Goal: Task Accomplishment & Management: Use online tool/utility

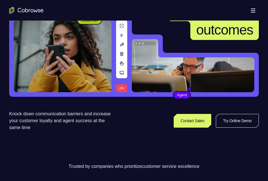
scroll to position [52, 0]
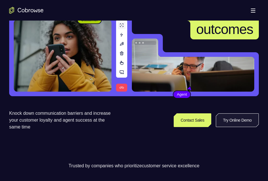
click at [222, 119] on link "Try Online Demo" at bounding box center [237, 121] width 43 height 14
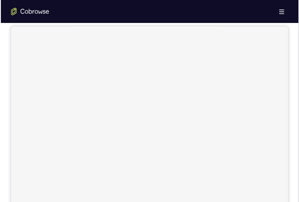
scroll to position [55, 0]
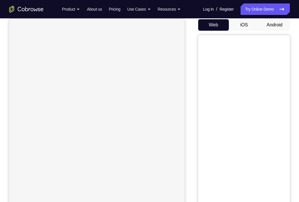
click at [267, 24] on button "Android" at bounding box center [274, 24] width 31 height 11
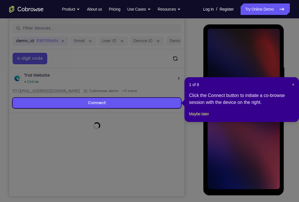
scroll to position [0, 0]
click at [267, 83] on header "1 of 8 ×" at bounding box center [241, 85] width 105 height 6
click at [267, 84] on span "×" at bounding box center [293, 84] width 2 height 5
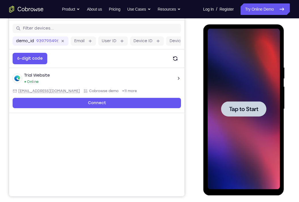
click at [255, 113] on div at bounding box center [243, 108] width 45 height 15
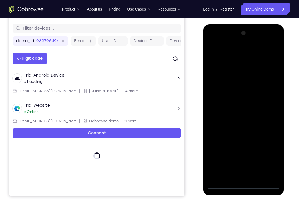
click at [244, 181] on div at bounding box center [243, 109] width 72 height 160
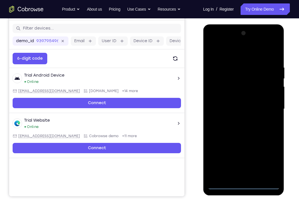
click at [201, 181] on div at bounding box center [244, 108] width 92 height 176
click at [243, 181] on div at bounding box center [243, 109] width 72 height 160
click at [266, 160] on div at bounding box center [243, 109] width 72 height 160
click at [225, 51] on div at bounding box center [243, 109] width 72 height 160
click at [267, 106] on div at bounding box center [243, 109] width 72 height 160
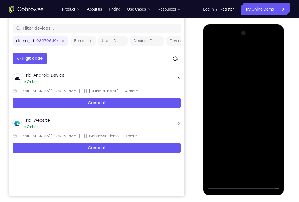
click at [238, 118] on div at bounding box center [243, 109] width 72 height 160
click at [242, 104] on div at bounding box center [243, 109] width 72 height 160
click at [242, 97] on div at bounding box center [243, 109] width 72 height 160
click at [240, 106] on div at bounding box center [243, 109] width 72 height 160
click at [244, 129] on div at bounding box center [243, 109] width 72 height 160
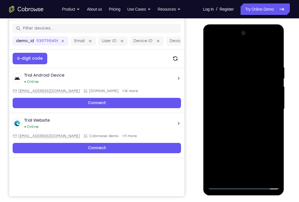
click at [246, 123] on div at bounding box center [243, 109] width 72 height 160
click at [267, 55] on div at bounding box center [243, 109] width 72 height 160
click at [267, 51] on div at bounding box center [243, 109] width 72 height 160
click at [210, 51] on div at bounding box center [243, 109] width 72 height 160
click at [260, 171] on div at bounding box center [243, 109] width 72 height 160
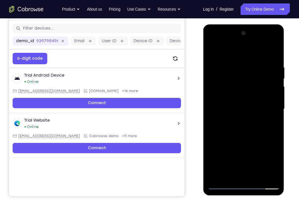
click at [260, 177] on div at bounding box center [243, 109] width 72 height 160
click at [250, 139] on div at bounding box center [243, 109] width 72 height 160
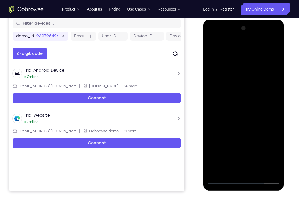
scroll to position [76, 0]
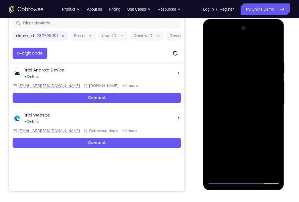
click at [262, 96] on div at bounding box center [243, 103] width 72 height 160
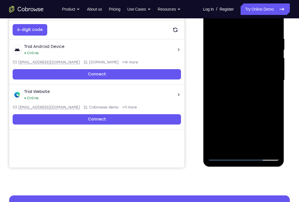
scroll to position [100, 0]
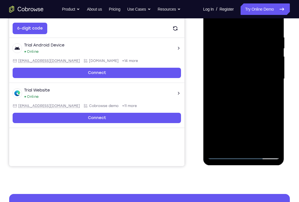
click at [238, 144] on div at bounding box center [243, 79] width 72 height 160
click at [227, 143] on div at bounding box center [243, 79] width 72 height 160
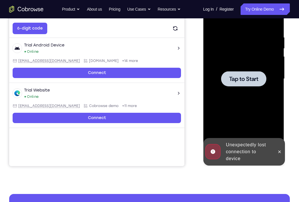
click at [247, 76] on span "Tap to Start" at bounding box center [243, 79] width 29 height 6
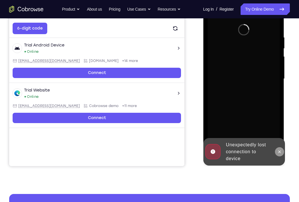
click at [267, 151] on icon at bounding box center [279, 151] width 5 height 5
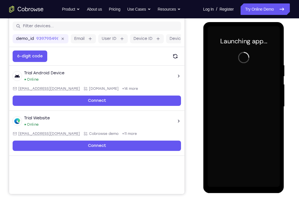
scroll to position [74, 0]
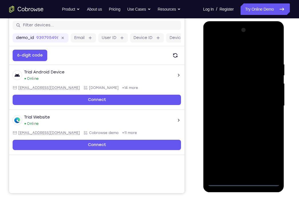
click at [244, 181] on div at bounding box center [243, 105] width 72 height 160
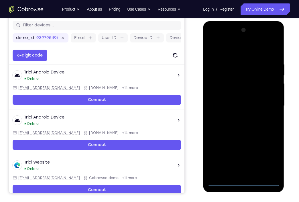
click at [267, 158] on div at bounding box center [243, 105] width 72 height 160
click at [248, 45] on div at bounding box center [243, 105] width 72 height 160
click at [264, 100] on div at bounding box center [243, 105] width 72 height 160
click at [238, 117] on div at bounding box center [243, 105] width 72 height 160
click at [244, 98] on div at bounding box center [243, 105] width 72 height 160
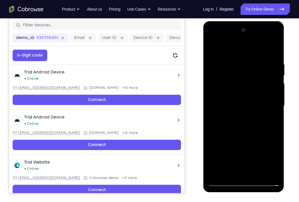
click at [244, 94] on div at bounding box center [243, 105] width 72 height 160
click at [240, 105] on div at bounding box center [243, 105] width 72 height 160
click at [238, 125] on div at bounding box center [243, 105] width 72 height 160
click at [244, 121] on div at bounding box center [243, 105] width 72 height 160
drag, startPoint x: 234, startPoint y: 52, endPoint x: 234, endPoint y: 23, distance: 28.6
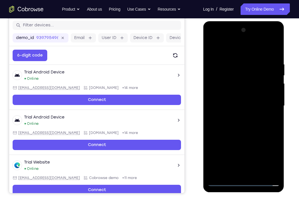
click at [234, 23] on div at bounding box center [243, 106] width 81 height 171
click at [251, 127] on div at bounding box center [243, 105] width 72 height 160
click at [248, 125] on div at bounding box center [243, 105] width 72 height 160
click at [267, 55] on div at bounding box center [243, 105] width 72 height 160
click at [261, 170] on div at bounding box center [243, 105] width 72 height 160
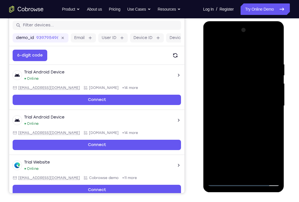
click at [252, 137] on div at bounding box center [243, 105] width 72 height 160
click at [247, 100] on div at bounding box center [243, 105] width 72 height 160
click at [241, 171] on div at bounding box center [243, 105] width 72 height 160
click at [229, 171] on div at bounding box center [243, 105] width 72 height 160
click at [259, 139] on div at bounding box center [243, 105] width 72 height 160
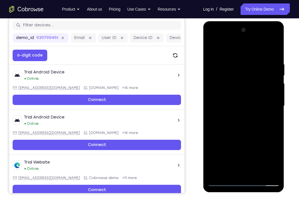
click at [259, 139] on div at bounding box center [243, 105] width 72 height 160
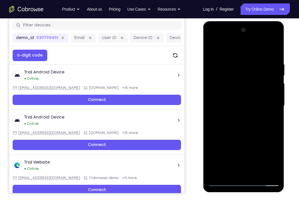
click at [259, 139] on div at bounding box center [243, 105] width 72 height 160
click at [254, 107] on div at bounding box center [243, 105] width 72 height 160
click at [256, 159] on div at bounding box center [243, 105] width 72 height 160
click at [267, 119] on div at bounding box center [243, 105] width 72 height 160
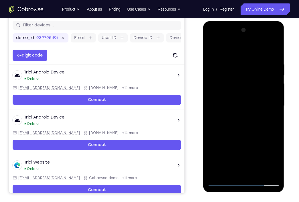
click at [212, 50] on div at bounding box center [243, 105] width 72 height 160
click at [215, 50] on div at bounding box center [243, 105] width 72 height 160
click at [249, 63] on div at bounding box center [243, 105] width 72 height 160
click at [267, 106] on div at bounding box center [243, 105] width 72 height 160
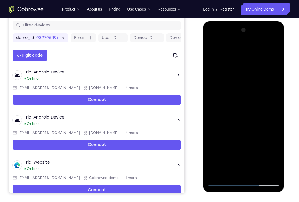
click at [267, 106] on div at bounding box center [243, 105] width 72 height 160
click at [214, 125] on div at bounding box center [243, 105] width 72 height 160
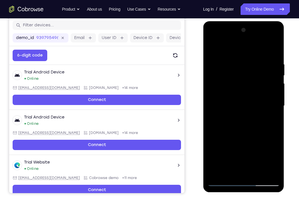
click at [267, 111] on div at bounding box center [243, 105] width 72 height 160
click at [250, 103] on div at bounding box center [243, 105] width 72 height 160
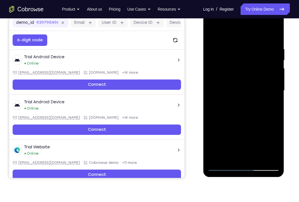
scroll to position [80, 0]
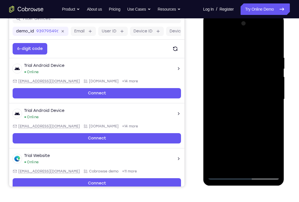
click at [211, 108] on div at bounding box center [243, 99] width 72 height 160
click at [267, 112] on div at bounding box center [243, 99] width 72 height 160
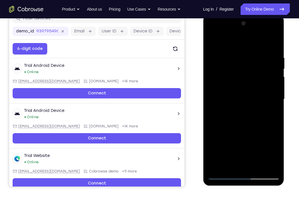
click at [267, 112] on div at bounding box center [243, 99] width 72 height 160
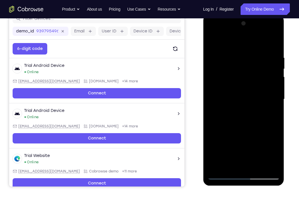
click at [267, 112] on div at bounding box center [243, 99] width 72 height 160
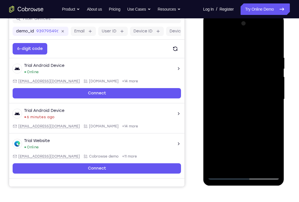
click at [267, 112] on div at bounding box center [243, 99] width 72 height 160
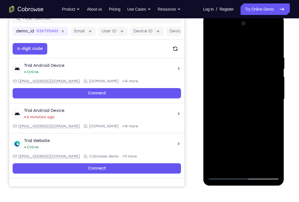
click at [267, 112] on div at bounding box center [243, 99] width 72 height 160
click at [212, 114] on div at bounding box center [243, 99] width 72 height 160
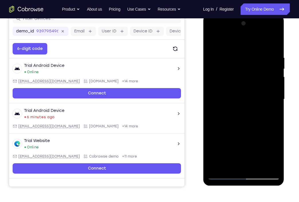
click at [267, 93] on div at bounding box center [243, 99] width 72 height 160
click at [267, 96] on div at bounding box center [243, 99] width 72 height 160
click at [266, 106] on div at bounding box center [243, 99] width 72 height 160
click at [267, 105] on div at bounding box center [243, 99] width 72 height 160
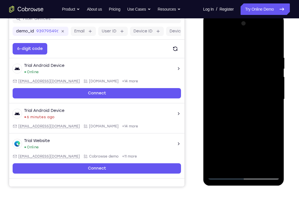
click at [216, 107] on div at bounding box center [243, 99] width 72 height 160
click at [267, 93] on div at bounding box center [243, 99] width 72 height 160
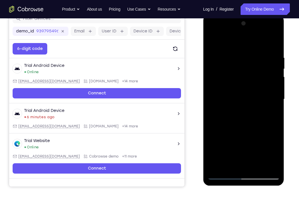
click at [267, 93] on div at bounding box center [243, 99] width 72 height 160
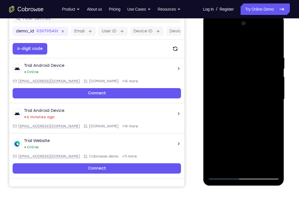
click at [267, 93] on div at bounding box center [243, 99] width 72 height 160
click at [267, 44] on div at bounding box center [243, 99] width 72 height 160
click at [244, 166] on div at bounding box center [243, 99] width 72 height 160
drag, startPoint x: 251, startPoint y: 134, endPoint x: 246, endPoint y: 56, distance: 78.6
click at [246, 56] on div at bounding box center [243, 99] width 72 height 160
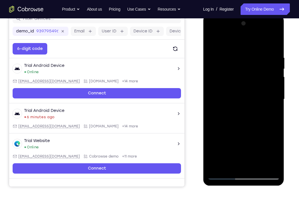
drag, startPoint x: 252, startPoint y: 129, endPoint x: 252, endPoint y: 43, distance: 85.9
click at [252, 43] on div at bounding box center [243, 99] width 72 height 160
click at [258, 167] on div at bounding box center [243, 99] width 72 height 160
click at [251, 102] on div at bounding box center [243, 99] width 72 height 160
click at [212, 43] on div at bounding box center [243, 99] width 72 height 160
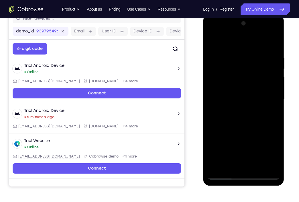
drag, startPoint x: 250, startPoint y: 167, endPoint x: 245, endPoint y: 97, distance: 69.7
click at [245, 97] on div at bounding box center [243, 99] width 72 height 160
click at [214, 41] on div at bounding box center [243, 99] width 72 height 160
click at [244, 166] on div at bounding box center [243, 99] width 72 height 160
drag, startPoint x: 248, startPoint y: 135, endPoint x: 246, endPoint y: 59, distance: 76.2
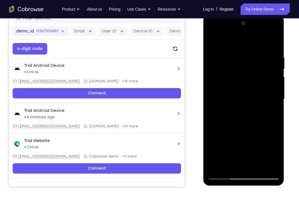
click at [246, 59] on div at bounding box center [243, 99] width 72 height 160
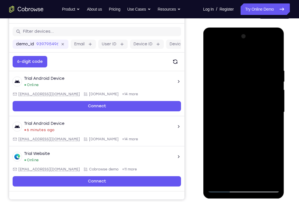
scroll to position [66, 0]
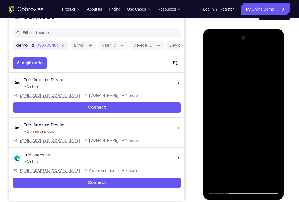
click at [211, 45] on div at bounding box center [243, 113] width 72 height 160
click at [228, 79] on div at bounding box center [243, 113] width 72 height 160
drag, startPoint x: 230, startPoint y: 120, endPoint x: 227, endPoint y: 43, distance: 77.1
click at [227, 43] on div at bounding box center [243, 113] width 72 height 160
drag, startPoint x: 239, startPoint y: 137, endPoint x: 235, endPoint y: 58, distance: 79.4
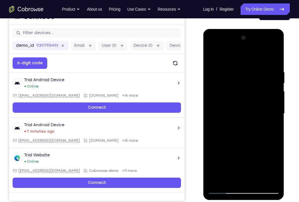
click at [235, 58] on div at bounding box center [243, 113] width 72 height 160
click at [241, 140] on div at bounding box center [243, 113] width 72 height 160
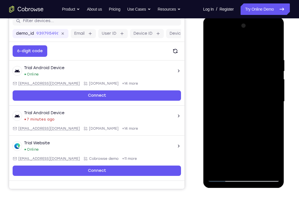
scroll to position [76, 0]
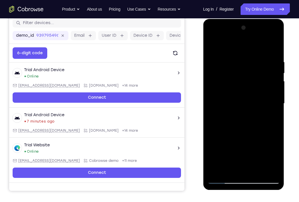
click at [248, 139] on div at bounding box center [243, 103] width 72 height 160
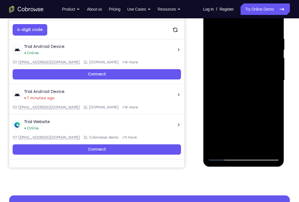
scroll to position [99, 0]
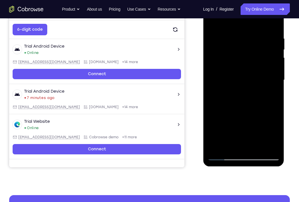
drag, startPoint x: 257, startPoint y: 109, endPoint x: 255, endPoint y: 66, distance: 42.4
click at [255, 66] on div at bounding box center [243, 80] width 72 height 160
click at [255, 77] on div at bounding box center [243, 80] width 72 height 160
click at [242, 76] on div at bounding box center [243, 80] width 72 height 160
click at [267, 123] on div at bounding box center [243, 80] width 72 height 160
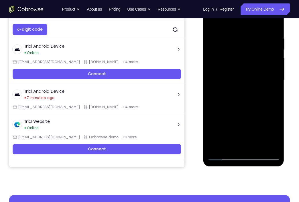
click at [266, 92] on div at bounding box center [243, 80] width 72 height 160
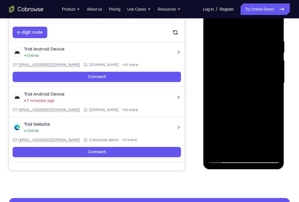
scroll to position [96, 0]
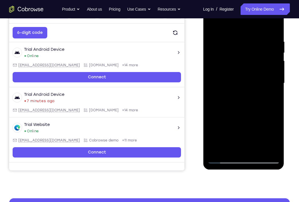
click at [219, 96] on div at bounding box center [243, 83] width 72 height 160
click at [222, 98] on div at bounding box center [243, 83] width 72 height 160
click at [224, 99] on div at bounding box center [243, 83] width 72 height 160
click at [242, 78] on div at bounding box center [243, 83] width 72 height 160
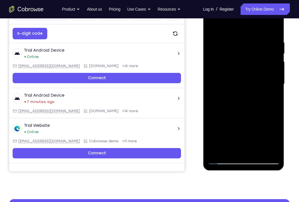
click at [242, 78] on div at bounding box center [243, 84] width 72 height 160
click at [232, 98] on div at bounding box center [243, 84] width 72 height 160
click at [231, 99] on div at bounding box center [243, 84] width 72 height 160
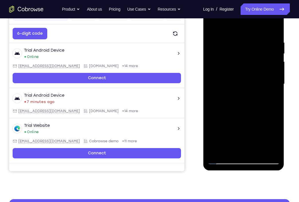
click at [240, 100] on div at bounding box center [243, 84] width 72 height 160
click at [228, 100] on div at bounding box center [243, 84] width 72 height 160
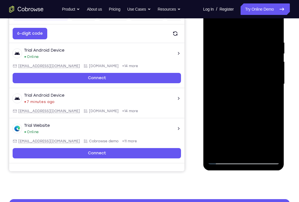
click at [228, 100] on div at bounding box center [243, 84] width 72 height 160
click at [224, 99] on div at bounding box center [243, 84] width 72 height 160
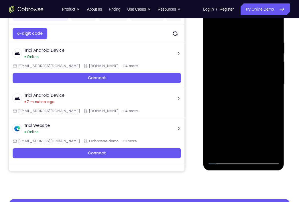
click at [224, 99] on div at bounding box center [243, 84] width 72 height 160
click at [254, 86] on div at bounding box center [243, 84] width 72 height 160
click at [244, 100] on div at bounding box center [243, 84] width 72 height 160
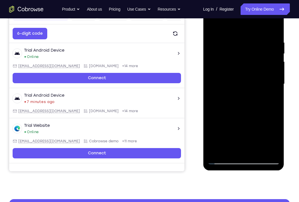
click at [239, 100] on div at bounding box center [243, 84] width 72 height 160
click at [247, 98] on div at bounding box center [243, 84] width 72 height 160
click at [247, 99] on div at bounding box center [243, 84] width 72 height 160
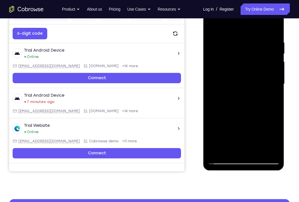
click at [247, 99] on div at bounding box center [243, 84] width 72 height 160
click at [250, 99] on div at bounding box center [243, 84] width 72 height 160
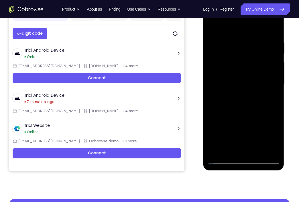
click at [250, 99] on div at bounding box center [243, 84] width 72 height 160
click at [256, 98] on div at bounding box center [243, 84] width 72 height 160
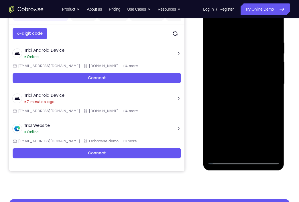
click at [256, 98] on div at bounding box center [243, 84] width 72 height 160
click at [258, 98] on div at bounding box center [243, 84] width 72 height 160
click at [258, 100] on div at bounding box center [243, 84] width 72 height 160
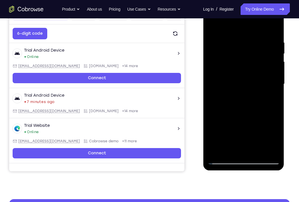
click at [258, 100] on div at bounding box center [243, 84] width 72 height 160
drag, startPoint x: 260, startPoint y: 100, endPoint x: 257, endPoint y: 56, distance: 43.9
click at [257, 56] on div at bounding box center [243, 84] width 72 height 160
drag, startPoint x: 251, startPoint y: 96, endPoint x: 243, endPoint y: 57, distance: 40.1
click at [243, 57] on div at bounding box center [243, 84] width 72 height 160
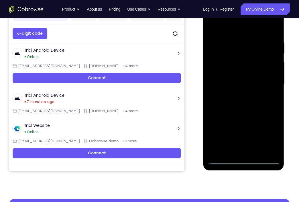
drag, startPoint x: 246, startPoint y: 101, endPoint x: 245, endPoint y: 52, distance: 48.7
click at [245, 52] on div at bounding box center [243, 84] width 72 height 160
drag, startPoint x: 251, startPoint y: 92, endPoint x: 253, endPoint y: 44, distance: 48.7
click at [253, 44] on div at bounding box center [243, 84] width 72 height 160
drag, startPoint x: 253, startPoint y: 96, endPoint x: 254, endPoint y: 53, distance: 43.5
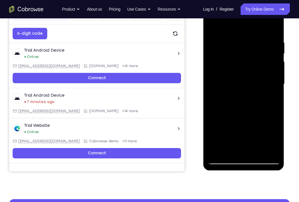
click at [254, 53] on div at bounding box center [243, 84] width 72 height 160
click at [254, 98] on div at bounding box center [243, 84] width 72 height 160
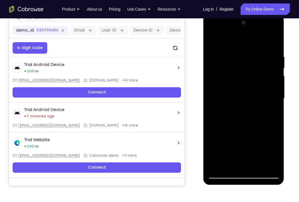
scroll to position [81, 0]
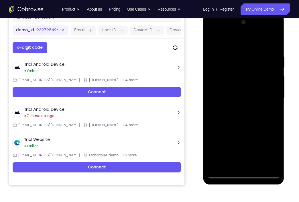
click at [242, 95] on div at bounding box center [243, 98] width 72 height 160
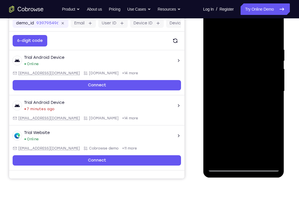
scroll to position [89, 0]
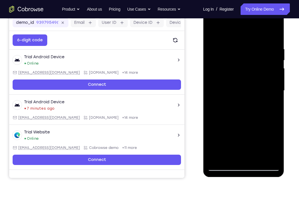
click at [223, 104] on div at bounding box center [243, 90] width 72 height 160
click at [220, 107] on div at bounding box center [243, 90] width 72 height 160
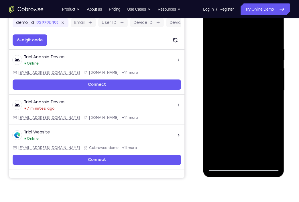
click at [220, 107] on div at bounding box center [243, 90] width 72 height 160
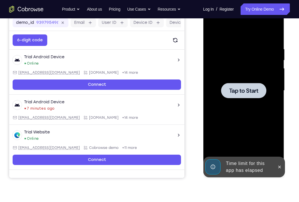
click at [220, 6] on div "Tap to Start" at bounding box center [243, 6] width 81 height 0
click at [220, 107] on div at bounding box center [243, 90] width 72 height 160
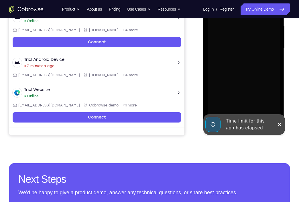
scroll to position [132, 0]
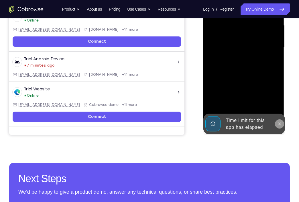
click at [267, 123] on button at bounding box center [278, 123] width 9 height 9
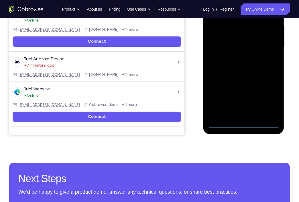
click at [242, 123] on div at bounding box center [243, 47] width 72 height 160
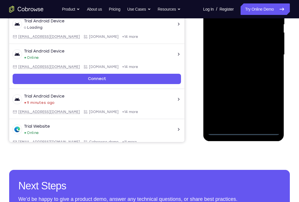
scroll to position [123, 0]
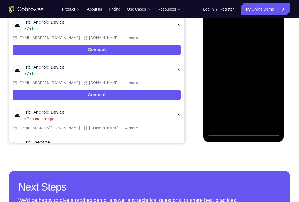
click at [267, 108] on div at bounding box center [243, 56] width 72 height 160
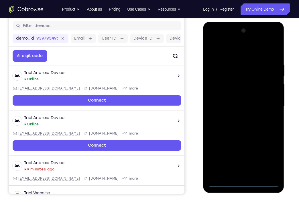
scroll to position [72, 0]
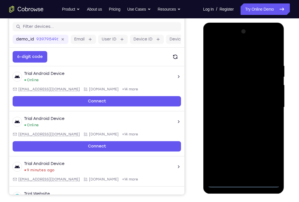
click at [218, 42] on div at bounding box center [243, 107] width 72 height 160
click at [242, 77] on div at bounding box center [243, 107] width 72 height 160
drag, startPoint x: 241, startPoint y: 93, endPoint x: 240, endPoint y: 15, distance: 77.9
click at [240, 23] on html "Online web based iOS Simulators and Android Emulators. Run iPhone, iPad, Mobile…" at bounding box center [244, 109] width 82 height 172
drag, startPoint x: 240, startPoint y: 124, endPoint x: 234, endPoint y: 23, distance: 101.8
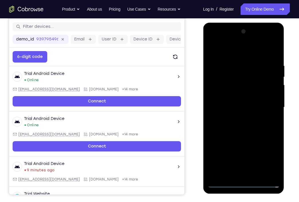
click at [234, 23] on div at bounding box center [243, 108] width 81 height 171
click at [240, 86] on div at bounding box center [243, 107] width 72 height 160
drag, startPoint x: 245, startPoint y: 127, endPoint x: 247, endPoint y: 98, distance: 28.7
click at [247, 98] on div at bounding box center [243, 107] width 72 height 160
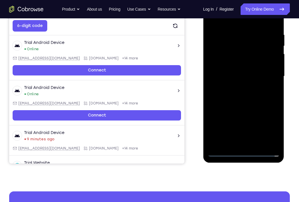
scroll to position [103, 0]
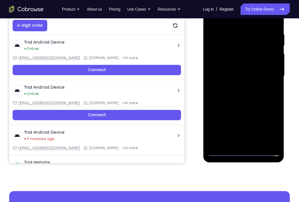
drag, startPoint x: 247, startPoint y: 111, endPoint x: 249, endPoint y: 88, distance: 23.6
click at [249, 88] on div at bounding box center [243, 76] width 72 height 160
drag, startPoint x: 251, startPoint y: 112, endPoint x: 252, endPoint y: 74, distance: 37.5
click at [252, 74] on div at bounding box center [243, 76] width 72 height 160
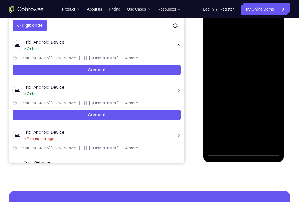
click at [252, 74] on div at bounding box center [243, 76] width 72 height 160
click at [267, 118] on div at bounding box center [243, 76] width 72 height 160
drag, startPoint x: 246, startPoint y: 128, endPoint x: 240, endPoint y: 34, distance: 94.6
click at [240, 34] on div at bounding box center [243, 76] width 72 height 160
drag, startPoint x: 250, startPoint y: 106, endPoint x: 252, endPoint y: 30, distance: 76.4
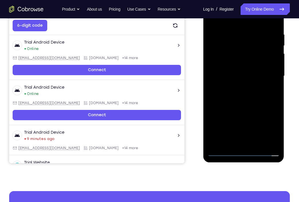
click at [252, 30] on div at bounding box center [243, 76] width 72 height 160
drag, startPoint x: 259, startPoint y: 93, endPoint x: 260, endPoint y: 19, distance: 73.9
click at [260, 19] on div at bounding box center [243, 76] width 72 height 160
click at [266, 93] on div at bounding box center [243, 76] width 72 height 160
click at [242, 70] on div at bounding box center [243, 76] width 72 height 160
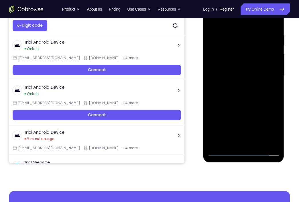
click at [267, 89] on div at bounding box center [243, 76] width 72 height 160
click at [219, 90] on div at bounding box center [243, 76] width 72 height 160
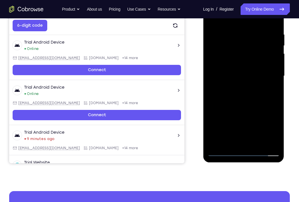
click at [219, 90] on div at bounding box center [243, 76] width 72 height 160
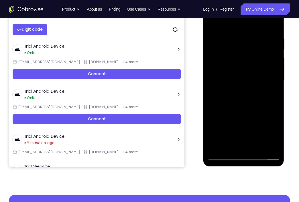
scroll to position [100, 0]
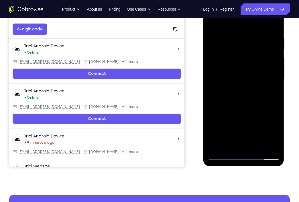
click at [235, 78] on div at bounding box center [243, 79] width 72 height 160
click at [224, 96] on div at bounding box center [243, 79] width 72 height 160
click at [224, 93] on div at bounding box center [243, 79] width 72 height 160
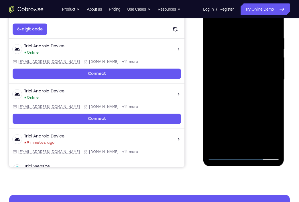
click at [224, 93] on div at bounding box center [243, 79] width 72 height 160
click at [224, 94] on div at bounding box center [243, 79] width 72 height 160
click at [230, 93] on div at bounding box center [243, 79] width 72 height 160
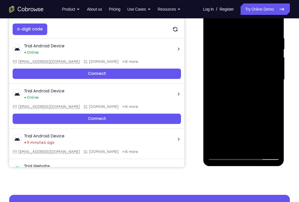
click at [230, 93] on div at bounding box center [243, 79] width 72 height 160
click at [232, 94] on div at bounding box center [243, 79] width 72 height 160
drag, startPoint x: 251, startPoint y: 104, endPoint x: 243, endPoint y: 48, distance: 56.7
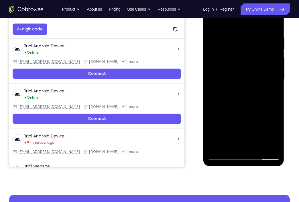
click at [243, 48] on div at bounding box center [243, 79] width 72 height 160
drag, startPoint x: 254, startPoint y: 96, endPoint x: 252, endPoint y: 49, distance: 46.4
click at [252, 49] on div at bounding box center [243, 79] width 72 height 160
drag, startPoint x: 250, startPoint y: 104, endPoint x: 250, endPoint y: 45, distance: 58.7
click at [250, 45] on div at bounding box center [243, 79] width 72 height 160
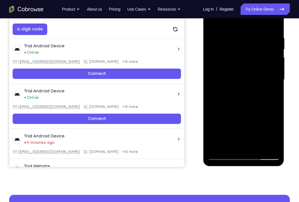
drag, startPoint x: 256, startPoint y: 104, endPoint x: 251, endPoint y: 34, distance: 70.8
click at [251, 34] on div at bounding box center [243, 79] width 72 height 160
drag, startPoint x: 258, startPoint y: 106, endPoint x: 252, endPoint y: 27, distance: 79.2
click at [252, 27] on div at bounding box center [243, 79] width 72 height 160
drag, startPoint x: 256, startPoint y: 102, endPoint x: 250, endPoint y: 30, distance: 72.4
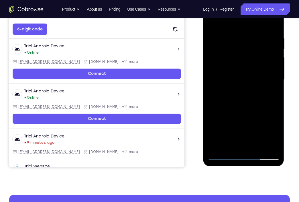
click at [250, 30] on div at bounding box center [243, 79] width 72 height 160
drag, startPoint x: 254, startPoint y: 95, endPoint x: 251, endPoint y: 29, distance: 66.7
click at [251, 29] on div at bounding box center [243, 79] width 72 height 160
drag, startPoint x: 254, startPoint y: 100, endPoint x: 250, endPoint y: 41, distance: 59.1
click at [250, 41] on div at bounding box center [243, 79] width 72 height 160
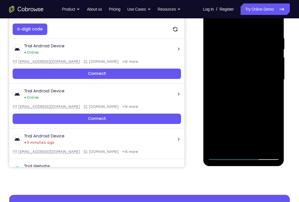
drag, startPoint x: 251, startPoint y: 116, endPoint x: 246, endPoint y: 50, distance: 66.0
click at [246, 50] on div at bounding box center [243, 79] width 72 height 160
click at [247, 56] on div at bounding box center [243, 79] width 72 height 160
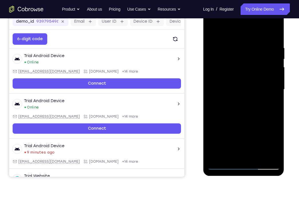
scroll to position [89, 0]
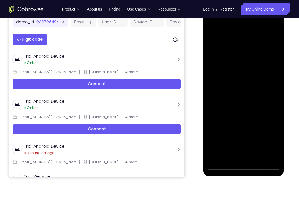
click at [243, 90] on div at bounding box center [243, 90] width 72 height 160
click at [216, 104] on div at bounding box center [243, 90] width 72 height 160
click at [218, 106] on div at bounding box center [243, 90] width 72 height 160
click at [221, 106] on div at bounding box center [243, 90] width 72 height 160
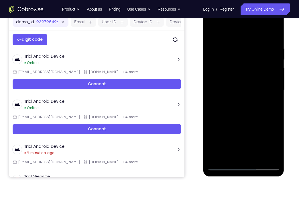
click at [221, 106] on div at bounding box center [243, 90] width 72 height 160
click at [221, 108] on div at bounding box center [243, 90] width 72 height 160
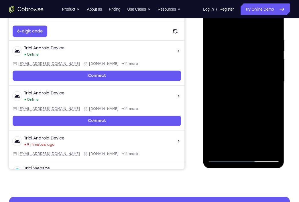
scroll to position [98, 0]
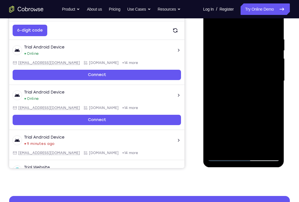
click at [234, 89] on div at bounding box center [243, 81] width 72 height 160
click at [231, 96] on div at bounding box center [243, 81] width 72 height 160
click at [229, 97] on div at bounding box center [243, 81] width 72 height 160
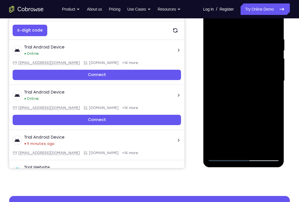
click at [225, 95] on div at bounding box center [243, 81] width 72 height 160
click at [225, 96] on div at bounding box center [243, 81] width 72 height 160
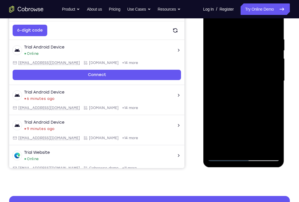
click at [226, 95] on div at bounding box center [243, 81] width 72 height 160
click at [226, 96] on div at bounding box center [243, 81] width 72 height 160
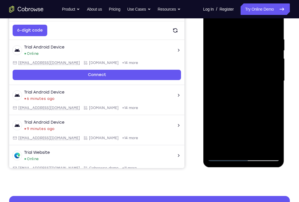
click at [226, 96] on div at bounding box center [243, 81] width 72 height 160
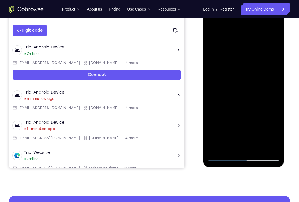
click at [228, 96] on div at bounding box center [243, 81] width 72 height 160
click at [236, 94] on div at bounding box center [243, 81] width 72 height 160
click at [230, 95] on div at bounding box center [243, 81] width 72 height 160
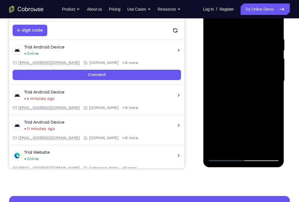
click at [230, 96] on div at bounding box center [243, 81] width 72 height 160
click at [231, 96] on div at bounding box center [243, 81] width 72 height 160
click at [241, 96] on div at bounding box center [243, 81] width 72 height 160
click at [240, 104] on div at bounding box center [243, 81] width 72 height 160
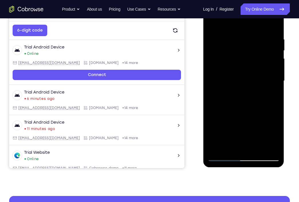
click at [238, 90] on div at bounding box center [243, 81] width 72 height 160
click at [234, 95] on div at bounding box center [243, 81] width 72 height 160
click at [234, 96] on div at bounding box center [243, 81] width 72 height 160
click at [236, 96] on div at bounding box center [243, 81] width 72 height 160
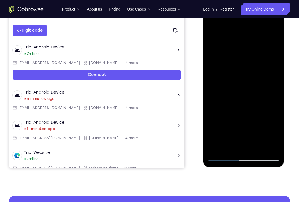
click at [237, 96] on div at bounding box center [243, 81] width 72 height 160
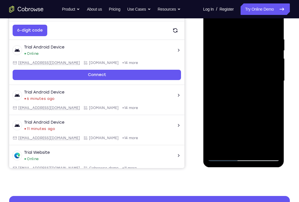
click at [239, 96] on div at bounding box center [243, 81] width 72 height 160
click at [237, 97] on div at bounding box center [243, 81] width 72 height 160
click at [240, 97] on div at bounding box center [243, 81] width 72 height 160
click at [242, 96] on div at bounding box center [243, 81] width 72 height 160
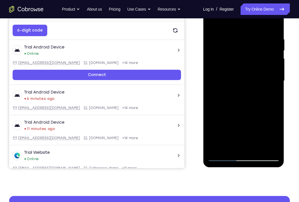
click at [245, 97] on div at bounding box center [243, 81] width 72 height 160
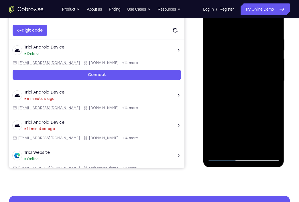
click at [244, 94] on div at bounding box center [243, 81] width 72 height 160
click at [246, 96] on div at bounding box center [243, 81] width 72 height 160
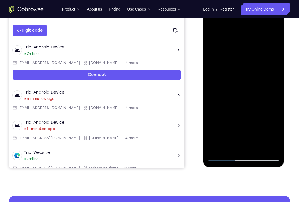
click at [246, 96] on div at bounding box center [243, 81] width 72 height 160
click at [243, 97] on div at bounding box center [243, 81] width 72 height 160
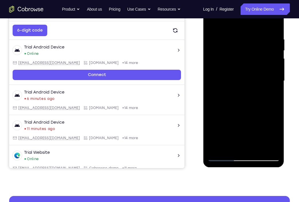
click at [267, 77] on div at bounding box center [243, 81] width 72 height 160
click at [222, 78] on div at bounding box center [243, 81] width 72 height 160
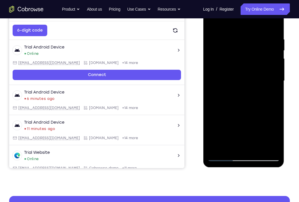
click at [222, 78] on div at bounding box center [243, 81] width 72 height 160
click at [216, 82] on div at bounding box center [243, 81] width 72 height 160
click at [223, 82] on div at bounding box center [243, 81] width 72 height 160
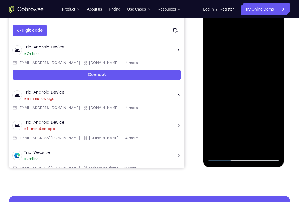
click at [267, 80] on div at bounding box center [243, 81] width 72 height 160
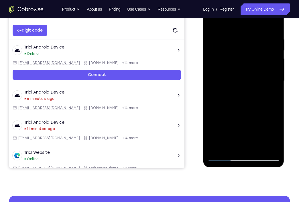
click at [267, 80] on div at bounding box center [243, 81] width 72 height 160
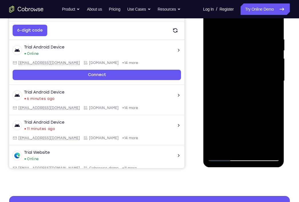
click at [267, 80] on div at bounding box center [243, 81] width 72 height 160
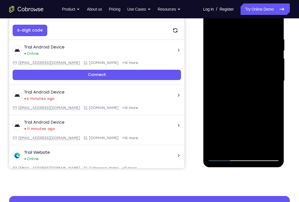
click at [267, 80] on div at bounding box center [243, 81] width 72 height 160
click at [267, 81] on div at bounding box center [243, 81] width 72 height 160
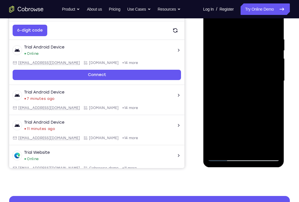
click at [267, 81] on div at bounding box center [243, 81] width 72 height 160
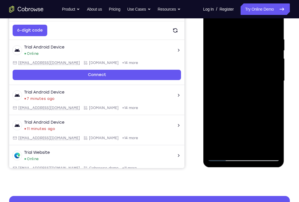
click at [267, 81] on div at bounding box center [243, 81] width 72 height 160
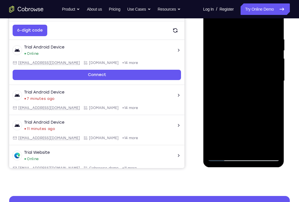
click at [267, 81] on div at bounding box center [243, 81] width 72 height 160
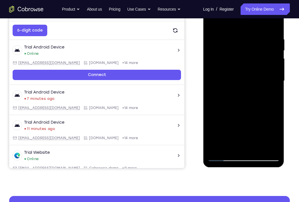
click at [267, 81] on div at bounding box center [243, 81] width 72 height 160
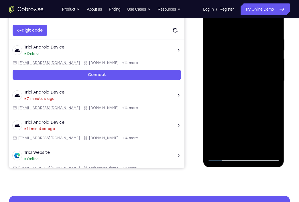
click at [267, 81] on div at bounding box center [243, 81] width 72 height 160
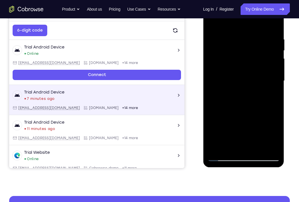
scroll to position [81, 0]
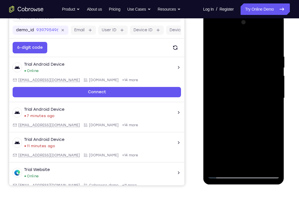
drag, startPoint x: 241, startPoint y: 115, endPoint x: 241, endPoint y: 23, distance: 92.5
click at [241, 23] on div at bounding box center [243, 98] width 72 height 160
drag, startPoint x: 261, startPoint y: 161, endPoint x: 258, endPoint y: 52, distance: 109.4
click at [258, 52] on div at bounding box center [243, 98] width 72 height 160
drag, startPoint x: 264, startPoint y: 149, endPoint x: 262, endPoint y: 60, distance: 88.7
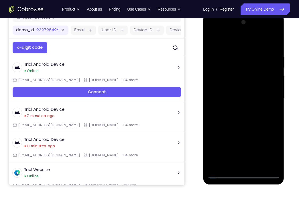
click at [262, 60] on div at bounding box center [243, 98] width 72 height 160
click at [248, 141] on div at bounding box center [243, 98] width 72 height 160
click at [248, 95] on div at bounding box center [243, 98] width 72 height 160
click at [241, 90] on div at bounding box center [243, 98] width 72 height 160
click at [267, 110] on div at bounding box center [243, 98] width 72 height 160
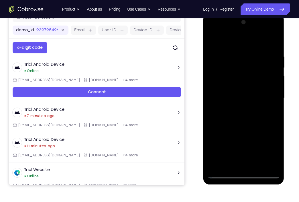
click at [239, 112] on div at bounding box center [243, 98] width 72 height 160
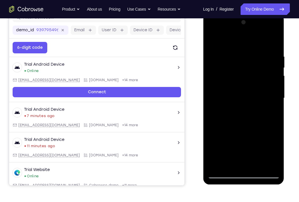
click at [252, 98] on div at bounding box center [243, 98] width 72 height 160
click at [225, 112] on div at bounding box center [243, 98] width 72 height 160
